Goal: Ask a question

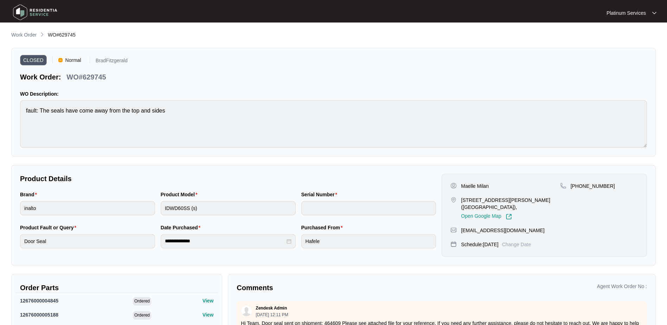
click at [30, 29] on main "**********" at bounding box center [333, 195] width 667 height 391
click at [31, 34] on p "Work Order" at bounding box center [23, 34] width 25 height 7
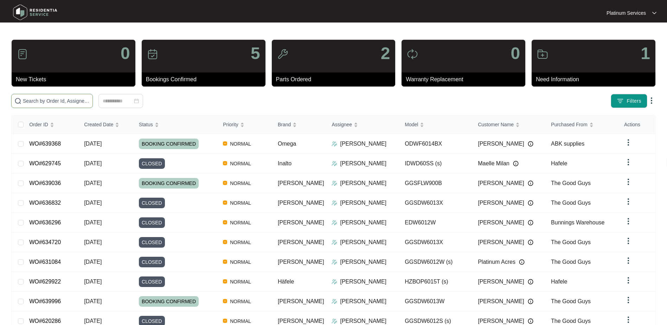
click at [44, 102] on input "text" at bounding box center [56, 101] width 67 height 8
paste input "639897"
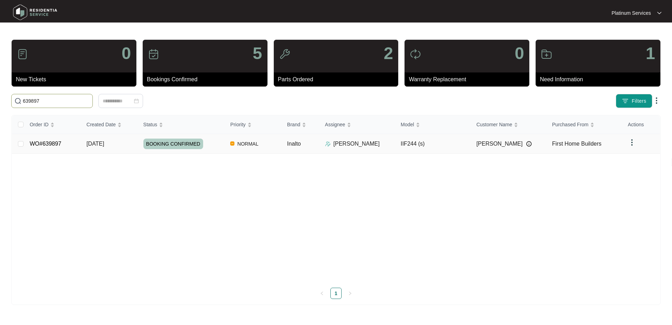
type input "639897"
click at [454, 145] on td "IIF244 (s)" at bounding box center [433, 144] width 76 height 20
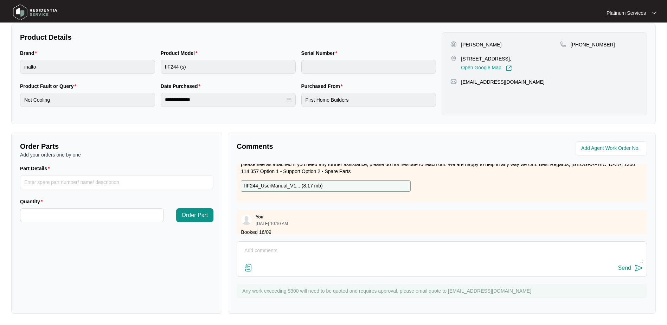
scroll to position [33, 0]
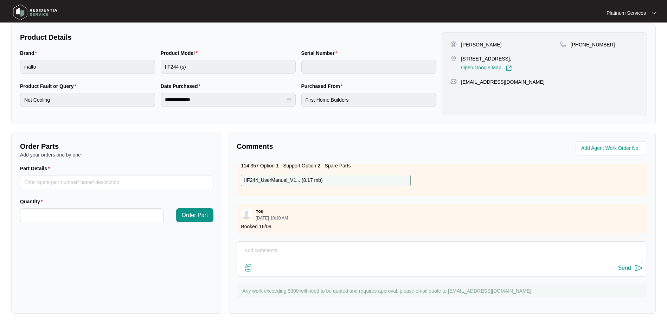
click at [290, 245] on textarea at bounding box center [441, 254] width 402 height 18
type textarea "Hey team, can we please get an exploded view for this unit? Requires a new damp…"
click at [632, 267] on button "Send" at bounding box center [630, 267] width 25 height 9
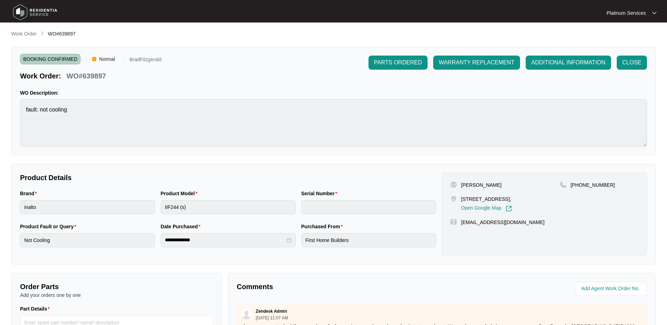
scroll to position [0, 0]
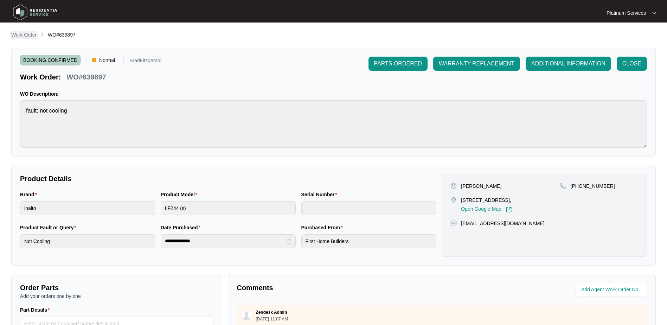
click at [34, 36] on p "Work Order" at bounding box center [23, 34] width 25 height 7
